Goal: Navigation & Orientation: Find specific page/section

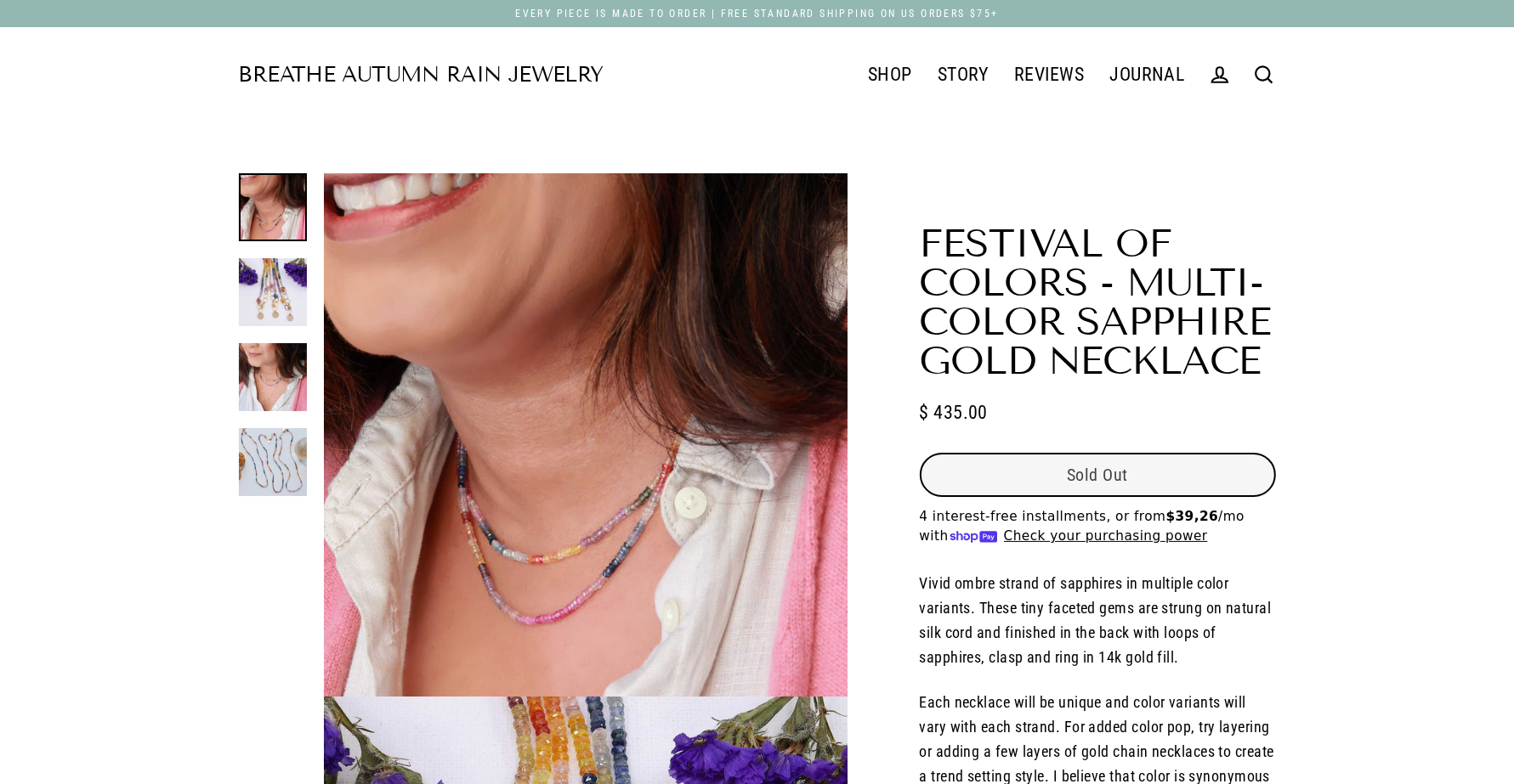
select select "3"
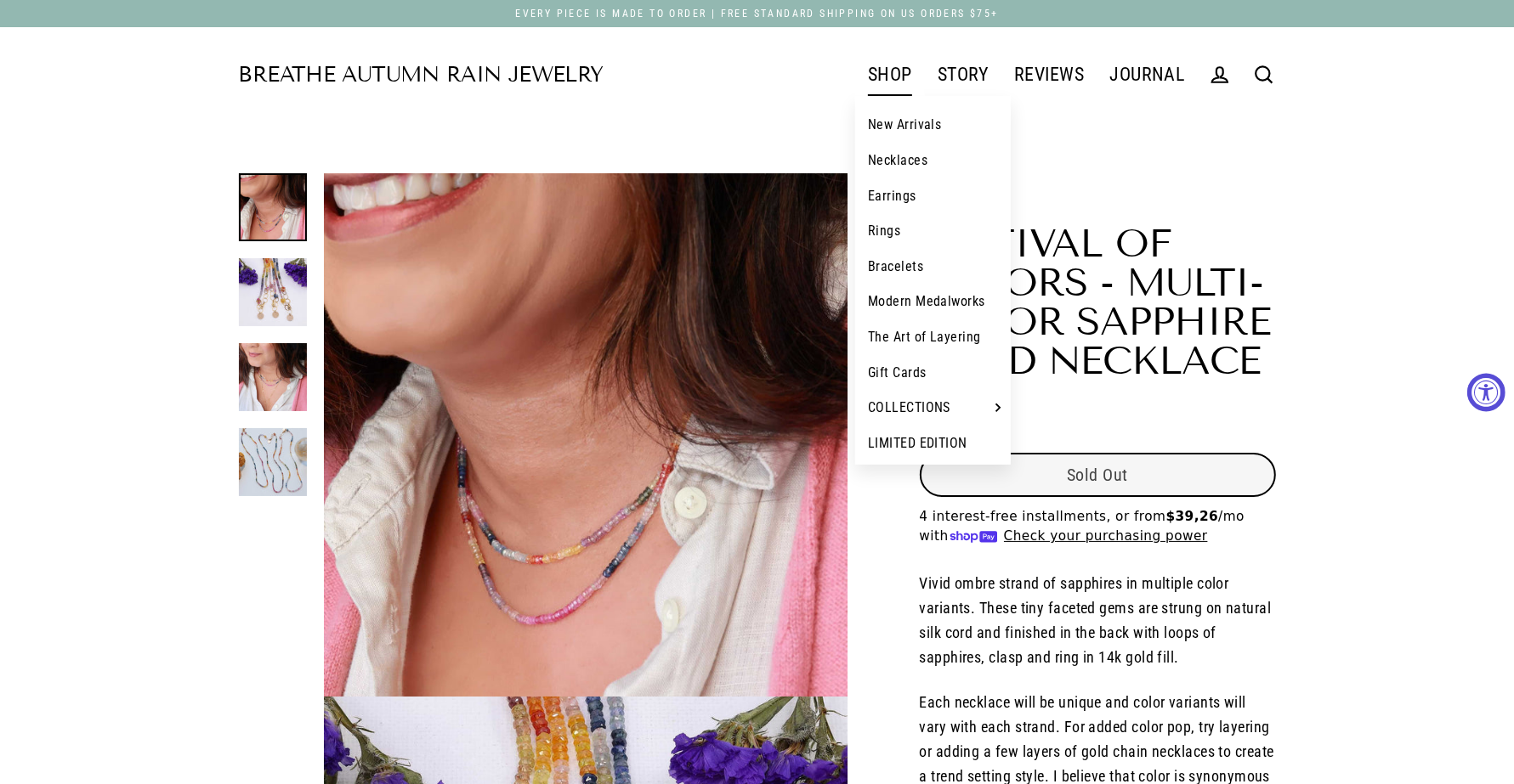
click at [884, 77] on link "SHOP" at bounding box center [889, 74] width 70 height 42
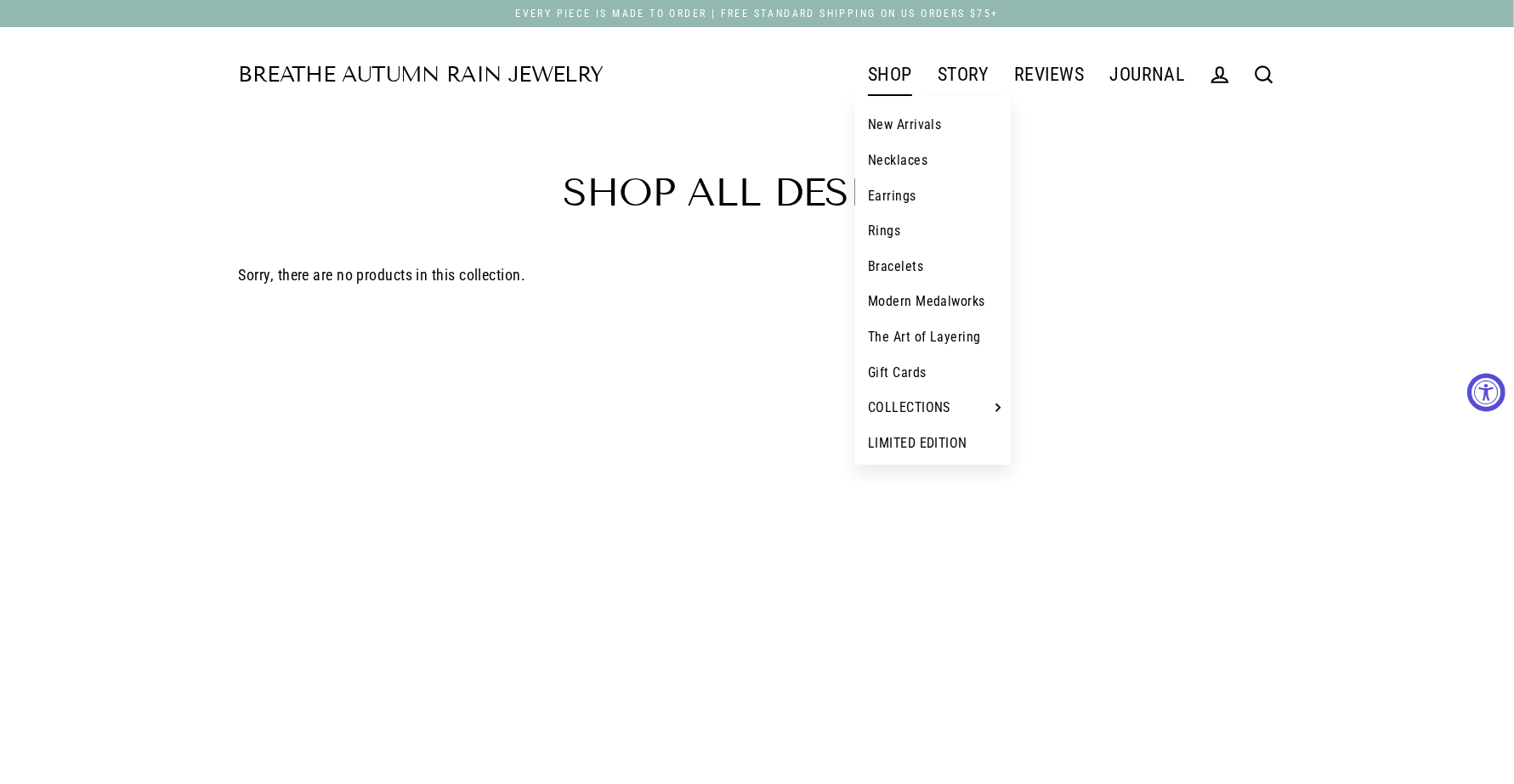
click at [886, 72] on link "SHOP" at bounding box center [889, 74] width 70 height 42
